Goal: Transaction & Acquisition: Purchase product/service

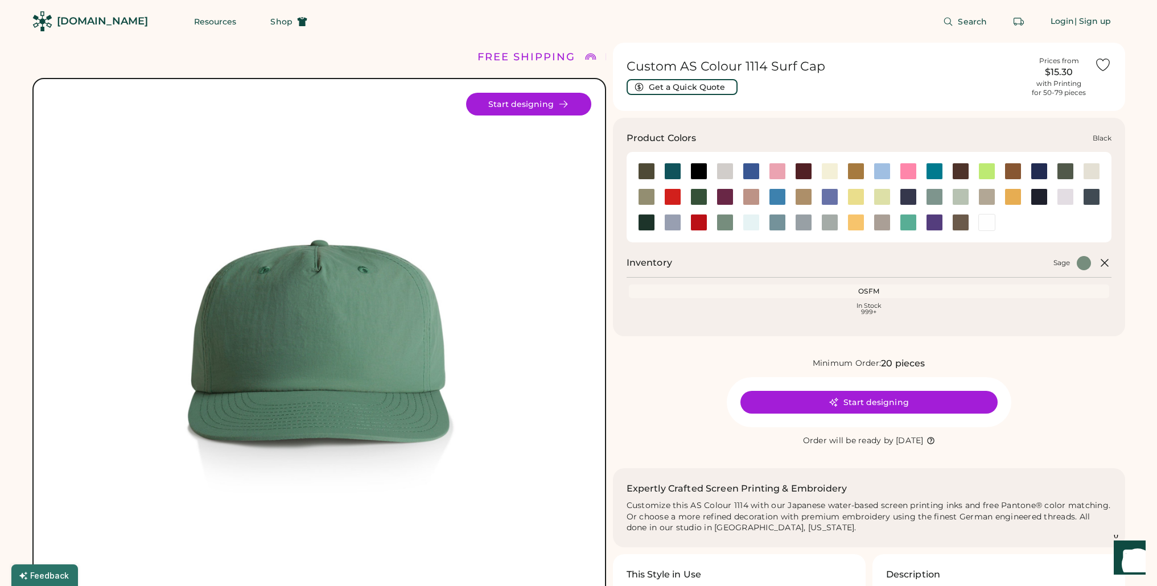
click at [695, 167] on div at bounding box center [699, 171] width 17 height 17
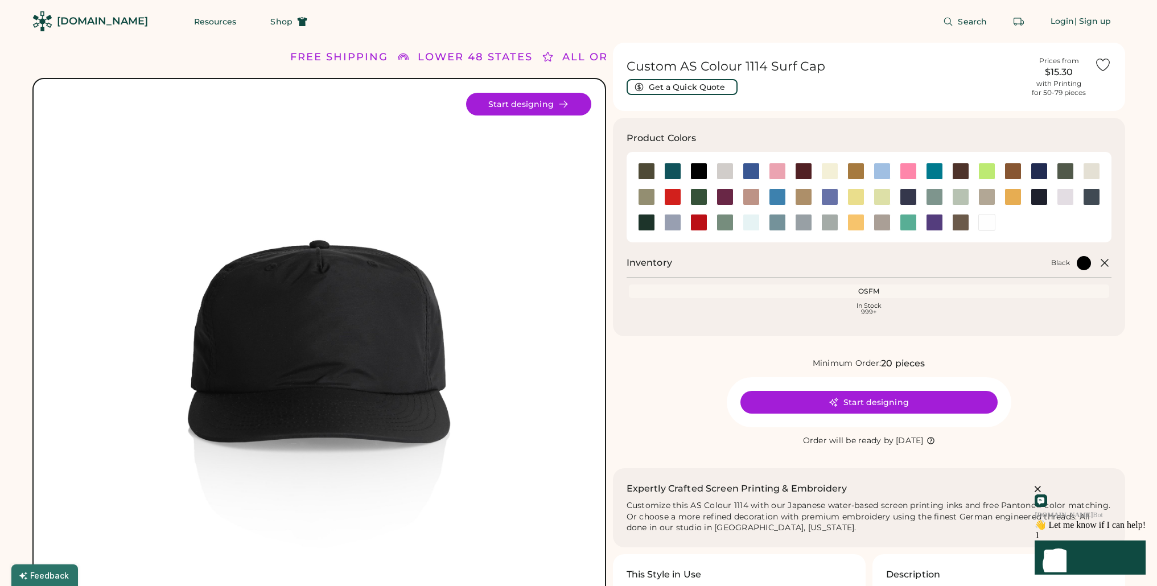
click at [771, 260] on div "Black" at bounding box center [885, 263] width 412 height 14
click at [772, 269] on div "Black" at bounding box center [885, 263] width 412 height 14
click at [798, 294] on div "OSFM" at bounding box center [869, 291] width 476 height 9
click at [825, 324] on div "Product Colors Inventory Black OSFM Loading Inventory In Stock 999+" at bounding box center [869, 227] width 512 height 219
drag, startPoint x: 879, startPoint y: 309, endPoint x: 887, endPoint y: 315, distance: 10.6
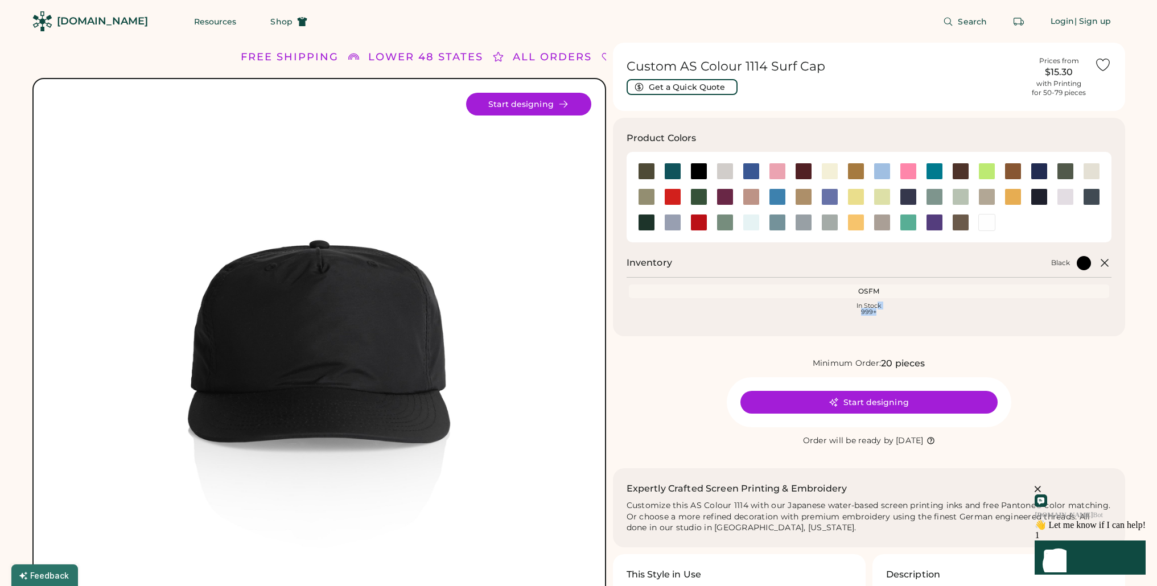
click at [887, 315] on div "In Stock 999+" at bounding box center [869, 309] width 476 height 13
click at [563, 101] on icon at bounding box center [564, 104] width 8 height 6
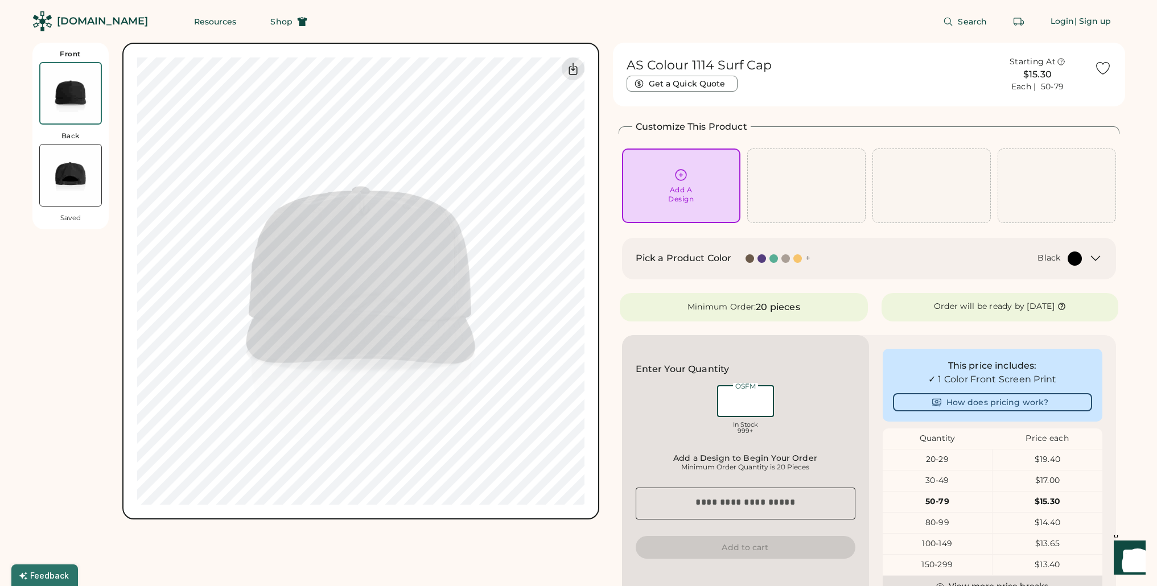
click at [758, 402] on input "input" at bounding box center [745, 401] width 57 height 32
click at [822, 397] on div "OSFM In Stock 999+" at bounding box center [746, 411] width 220 height 57
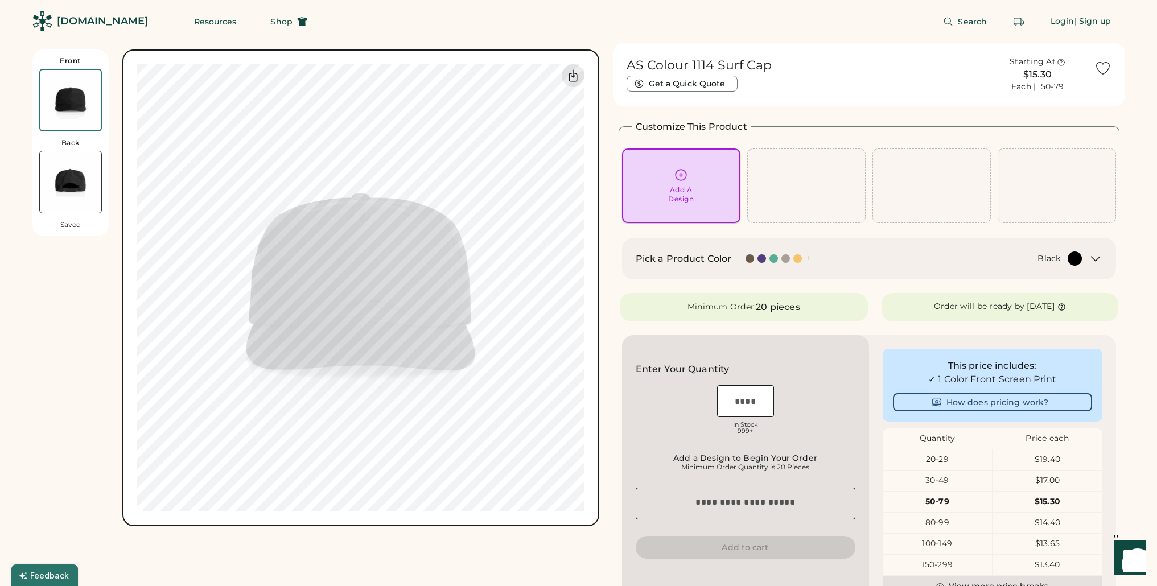
click at [684, 174] on icon at bounding box center [681, 175] width 14 height 14
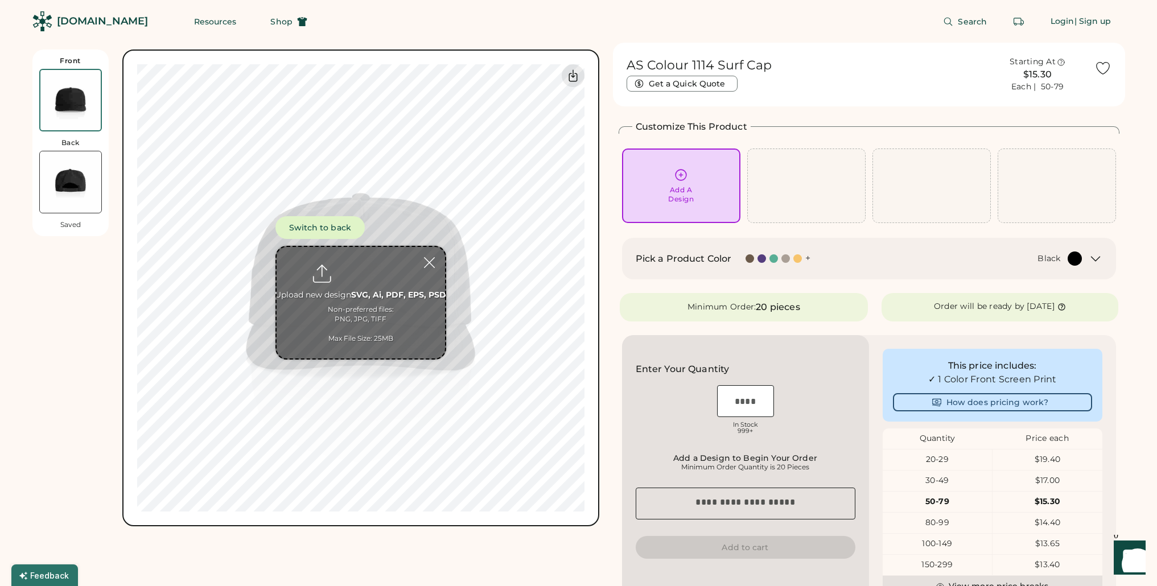
click at [956, 256] on div "Black" at bounding box center [953, 259] width 258 height 14
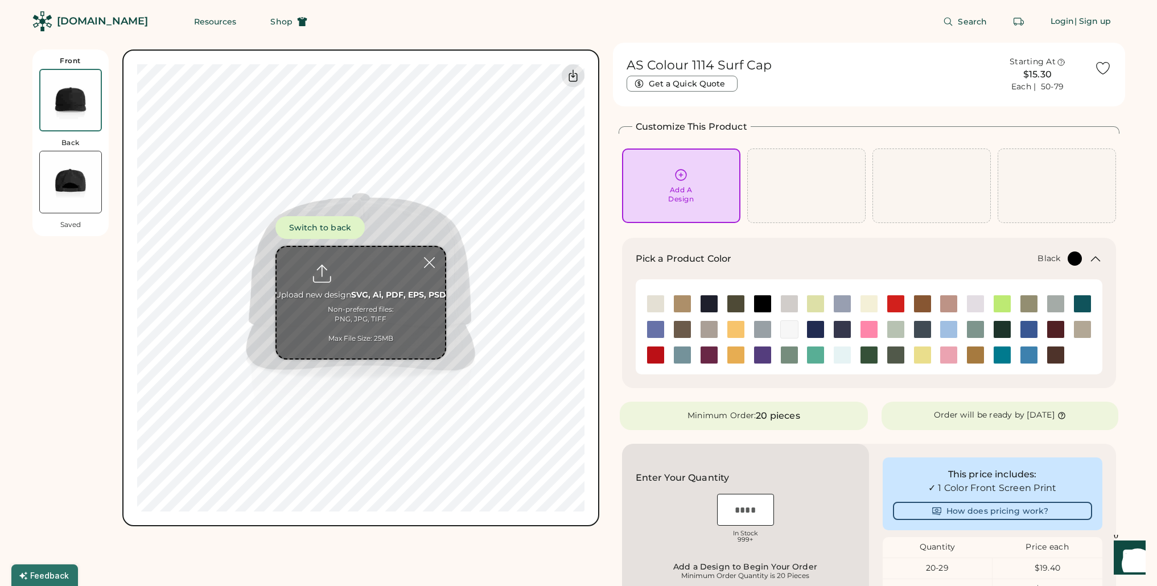
click at [955, 257] on div "Black" at bounding box center [914, 259] width 336 height 14
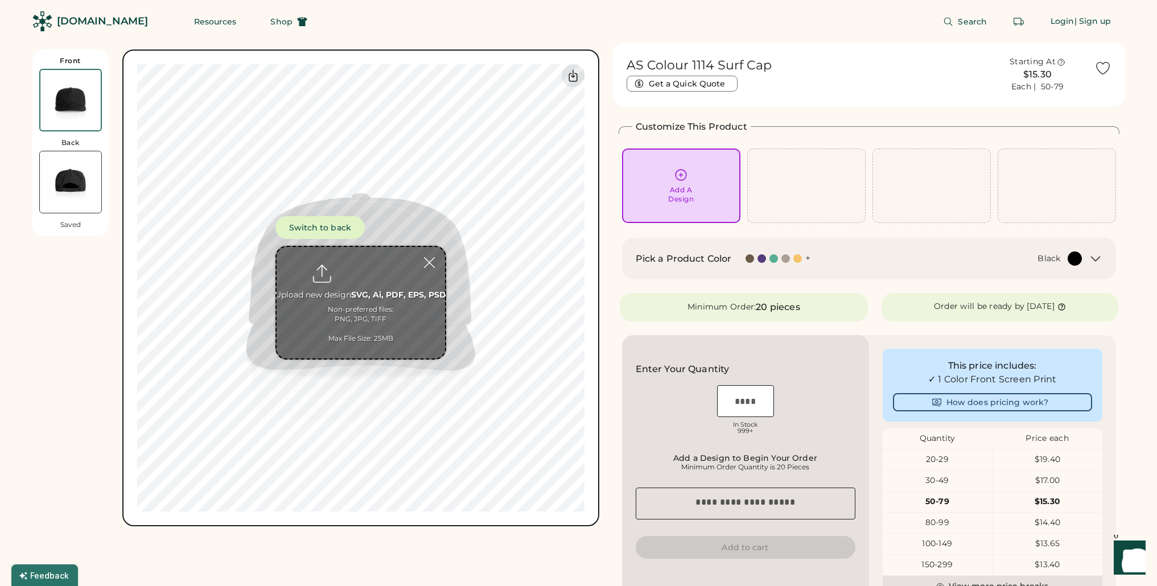
drag, startPoint x: 361, startPoint y: 267, endPoint x: 360, endPoint y: 282, distance: 14.9
click at [360, 282] on input "file" at bounding box center [361, 303] width 169 height 112
type input "**********"
